Goal: Information Seeking & Learning: Learn about a topic

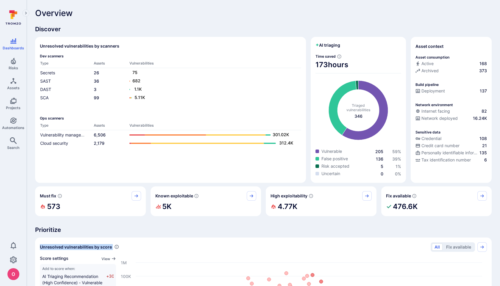
drag, startPoint x: 40, startPoint y: 246, endPoint x: 112, endPoint y: 245, distance: 71.8
click at [183, 230] on span "Prioritize" at bounding box center [263, 230] width 457 height 8
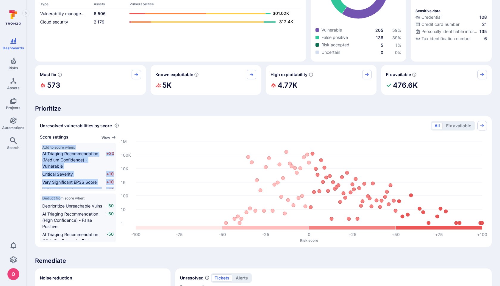
scroll to position [152, 0]
drag, startPoint x: 43, startPoint y: 145, endPoint x: 60, endPoint y: 200, distance: 57.3
click at [60, 200] on div "Score settings View Add to score when: AI Triaging Recommendation (High Confide…" at bounding box center [78, 188] width 76 height 108
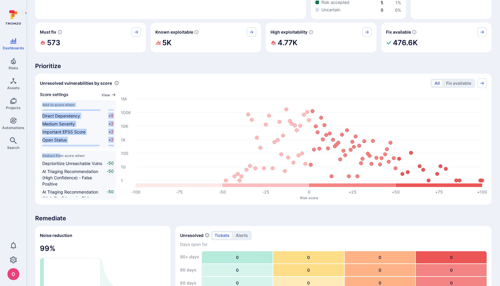
scroll to position [170, 0]
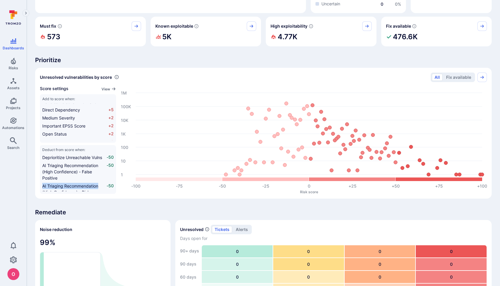
drag, startPoint x: 103, startPoint y: 186, endPoint x: 36, endPoint y: 184, distance: 67.6
click at [36, 184] on section "Unresolved vulnerabilities by score All Fix available Score settings View Add t…" at bounding box center [263, 133] width 457 height 131
drag, startPoint x: 111, startPoint y: 76, endPoint x: 40, endPoint y: 79, distance: 71.8
click at [40, 79] on div "Unresolved vulnerabilities by score" at bounding box center [79, 77] width 79 height 6
click at [129, 51] on div "Discover Unresolved vulnerabilities by scanners Dev scanners Type Assets Vulner…" at bounding box center [263, 170] width 457 height 630
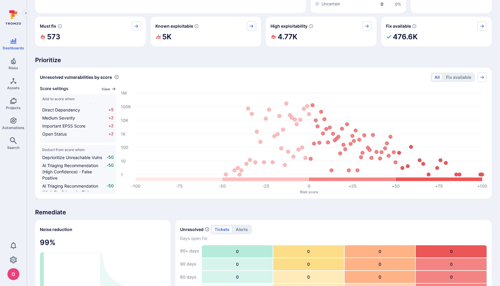
click at [52, 59] on span "Prioritize" at bounding box center [263, 60] width 457 height 8
click at [118, 53] on div "Discover Unresolved vulnerabilities by scanners Dev scanners Type Assets Vulner…" at bounding box center [263, 170] width 457 height 630
click at [50, 61] on span "Prioritize" at bounding box center [263, 60] width 457 height 8
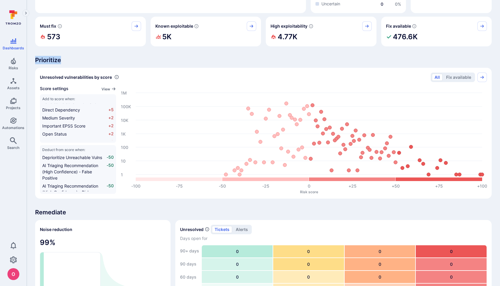
click at [50, 61] on span "Prioritize" at bounding box center [263, 60] width 457 height 8
click at [16, 64] on icon "Risks" at bounding box center [13, 60] width 7 height 7
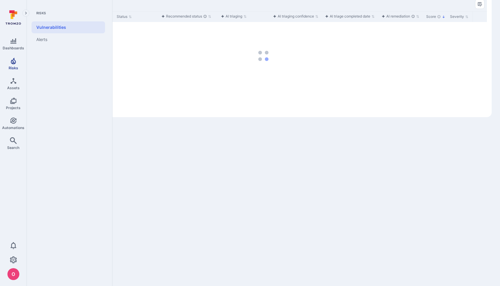
scroll to position [9, 0]
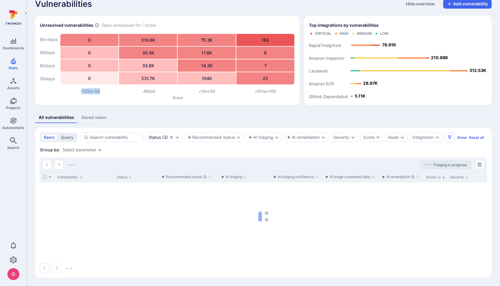
drag, startPoint x: 107, startPoint y: 89, endPoint x: 81, endPoint y: 89, distance: 25.9
click at [81, 89] on div "-100 to -50" at bounding box center [90, 91] width 59 height 6
click at [111, 93] on div "-100 to -50" at bounding box center [90, 91] width 59 height 6
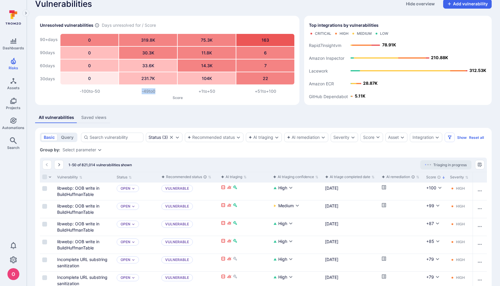
drag, startPoint x: 160, startPoint y: 91, endPoint x: 136, endPoint y: 91, distance: 24.1
click at [136, 91] on div "-49 to 0" at bounding box center [148, 91] width 59 height 6
click at [206, 90] on div "+1 to +50" at bounding box center [207, 91] width 59 height 6
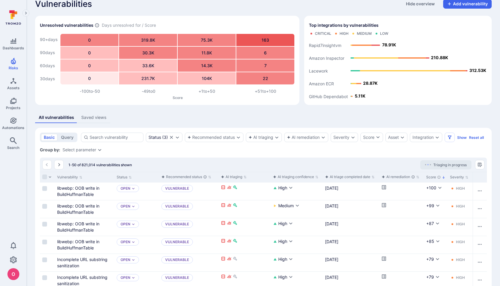
drag, startPoint x: 109, startPoint y: 117, endPoint x: 83, endPoint y: 116, distance: 26.2
click at [83, 116] on div "All vulnerabilities Saved views" at bounding box center [263, 117] width 457 height 11
click at [88, 116] on div "Saved views" at bounding box center [93, 118] width 25 height 6
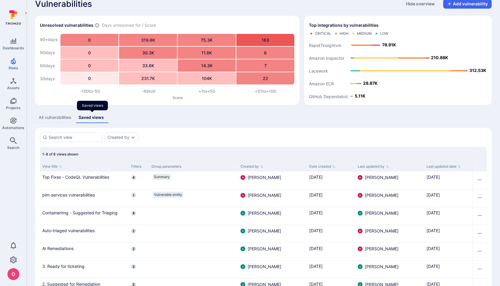
click at [88, 119] on div "Saved views" at bounding box center [91, 118] width 25 height 6
click at [87, 89] on div "-100 to -50" at bounding box center [90, 91] width 59 height 6
click at [85, 91] on div "-100 to -50" at bounding box center [90, 91] width 59 height 6
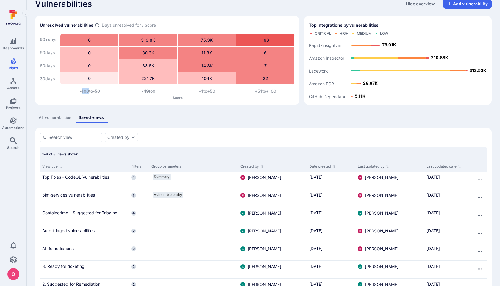
click at [85, 91] on div "-100 to -50" at bounding box center [90, 91] width 59 height 6
click at [154, 89] on div "-49 to 0" at bounding box center [148, 91] width 59 height 6
drag, startPoint x: 165, startPoint y: 91, endPoint x: 138, endPoint y: 91, distance: 27.7
click at [138, 91] on div "-49 to 0" at bounding box center [148, 91] width 59 height 6
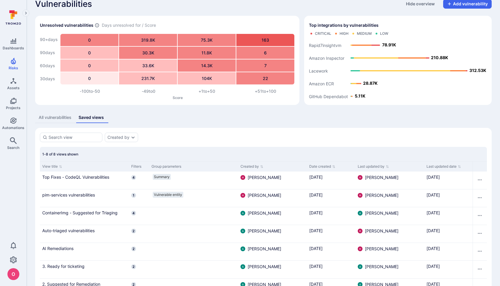
click at [101, 88] on section "Unresolved vulnerabilities Days unresolved for / Score 90+ days 90 days 60 days…" at bounding box center [167, 60] width 264 height 89
click at [89, 90] on div "-100 to -50" at bounding box center [90, 91] width 59 height 6
click at [158, 92] on div "-49 to 0" at bounding box center [148, 91] width 59 height 6
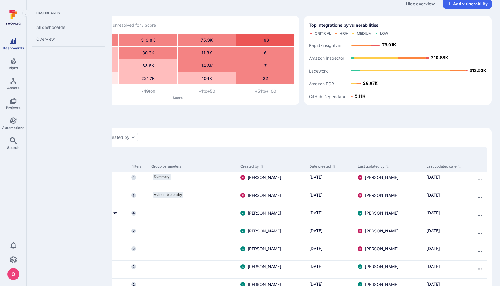
click at [11, 45] on link "Dashboards" at bounding box center [13, 44] width 26 height 18
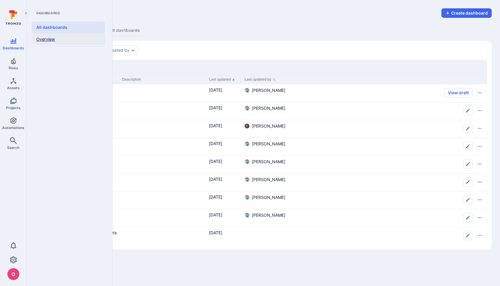
click at [56, 41] on link "Overview" at bounding box center [69, 39] width 74 height 12
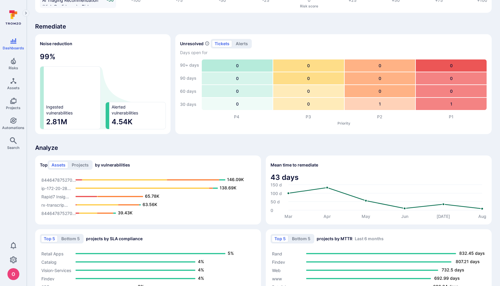
scroll to position [377, 0]
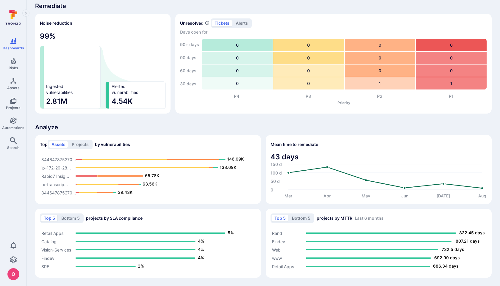
click at [18, 16] on icon at bounding box center [13, 17] width 26 height 21
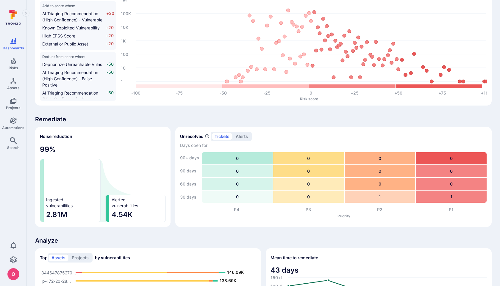
scroll to position [377, 0]
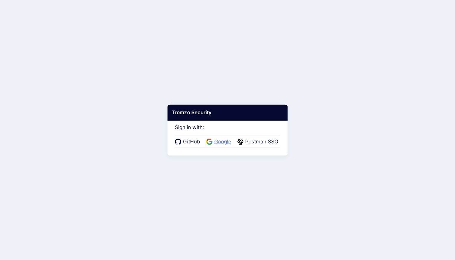
click at [219, 143] on span "Google" at bounding box center [222, 142] width 21 height 8
